Goal: Navigation & Orientation: Go to known website

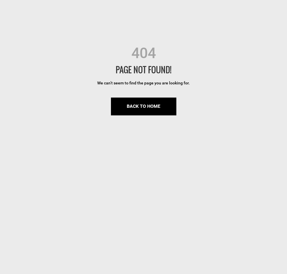
click at [214, 41] on div "404 PAGE NOT FOUND! We can’t seem to find the page you are looking for. BACK TO…" at bounding box center [143, 137] width 287 height 274
